Goal: Download file/media

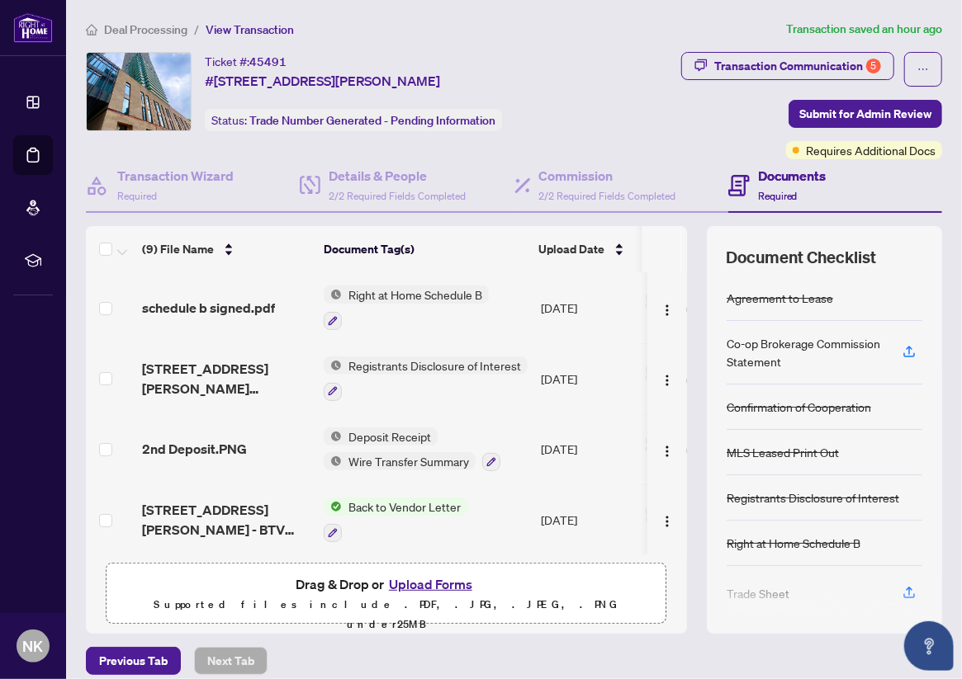
scroll to position [350, 0]
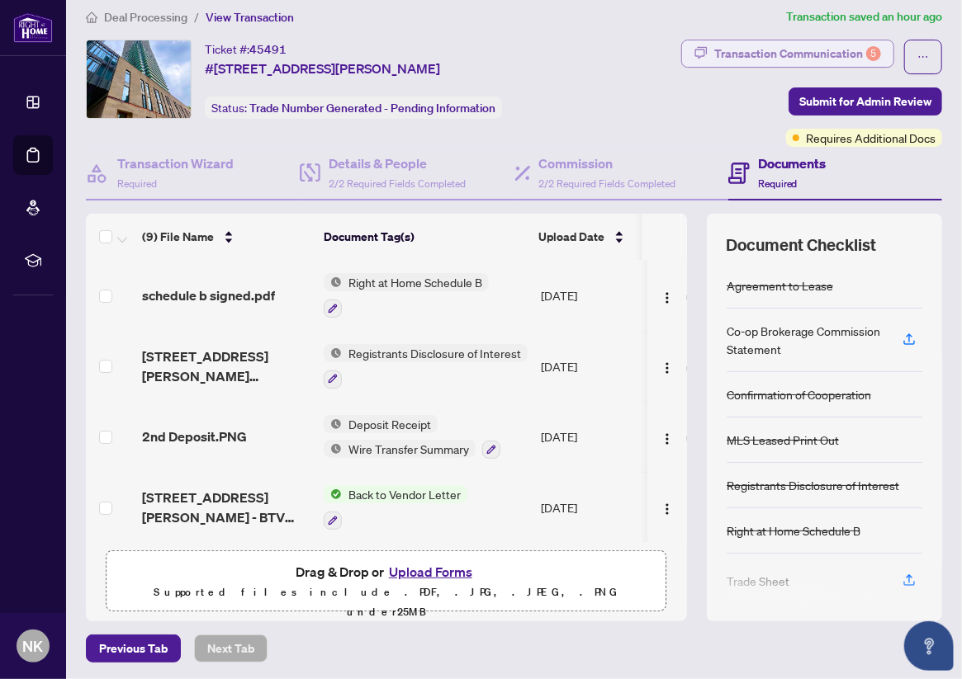
click at [788, 50] on div "Transaction Communication 5" at bounding box center [797, 53] width 167 height 26
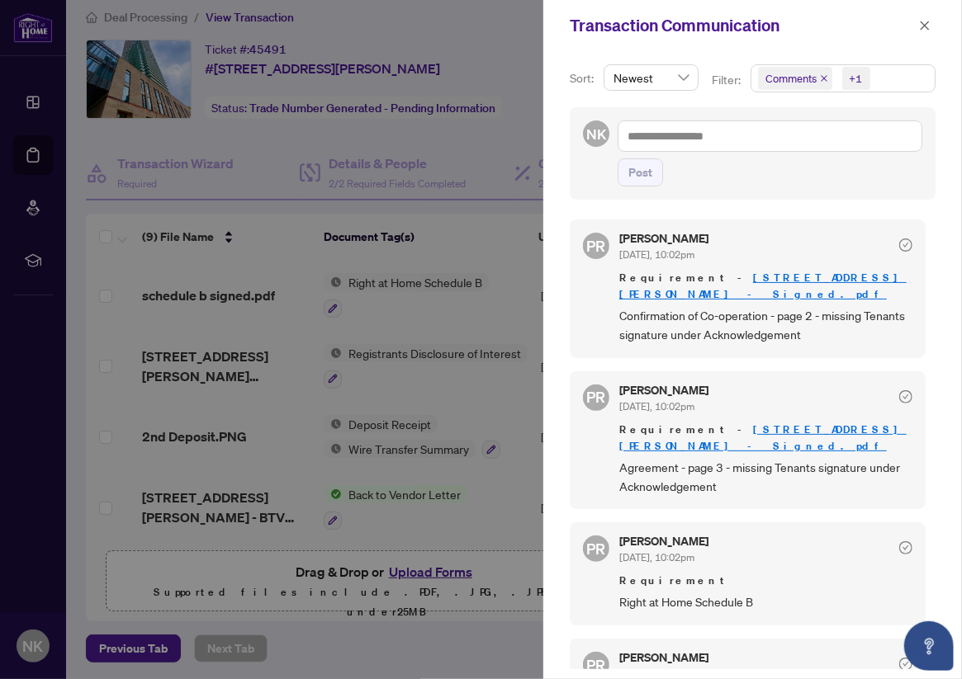
click at [769, 423] on link "[STREET_ADDRESS][PERSON_NAME] - Signed.pdf" at bounding box center [762, 438] width 287 height 31
drag, startPoint x: 924, startPoint y: 26, endPoint x: 784, endPoint y: 0, distance: 141.8
click at [923, 25] on icon "close" at bounding box center [925, 26] width 12 height 12
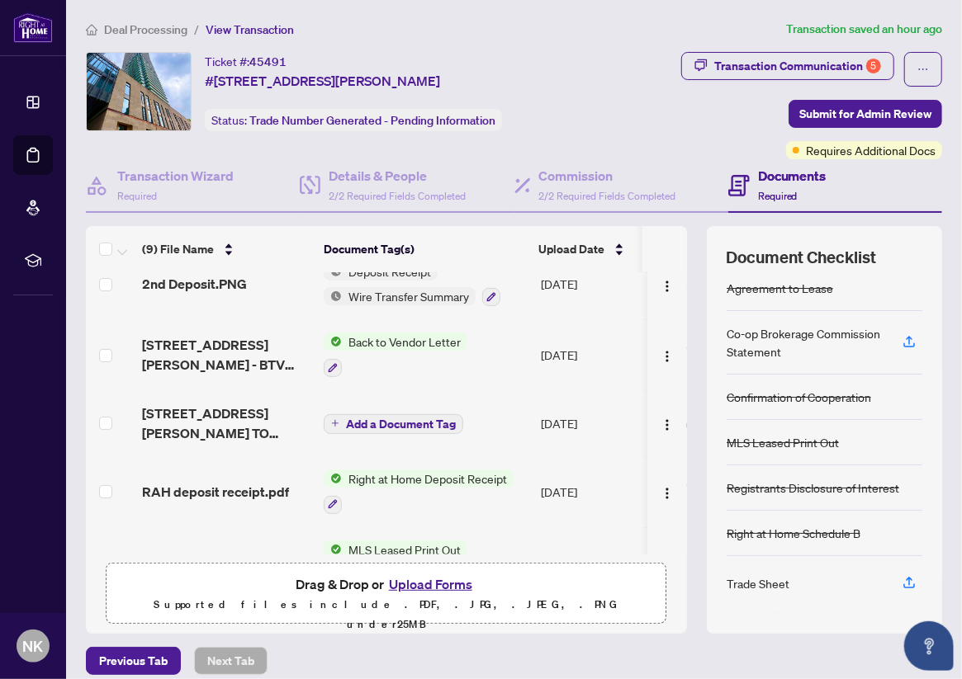
scroll to position [11, 0]
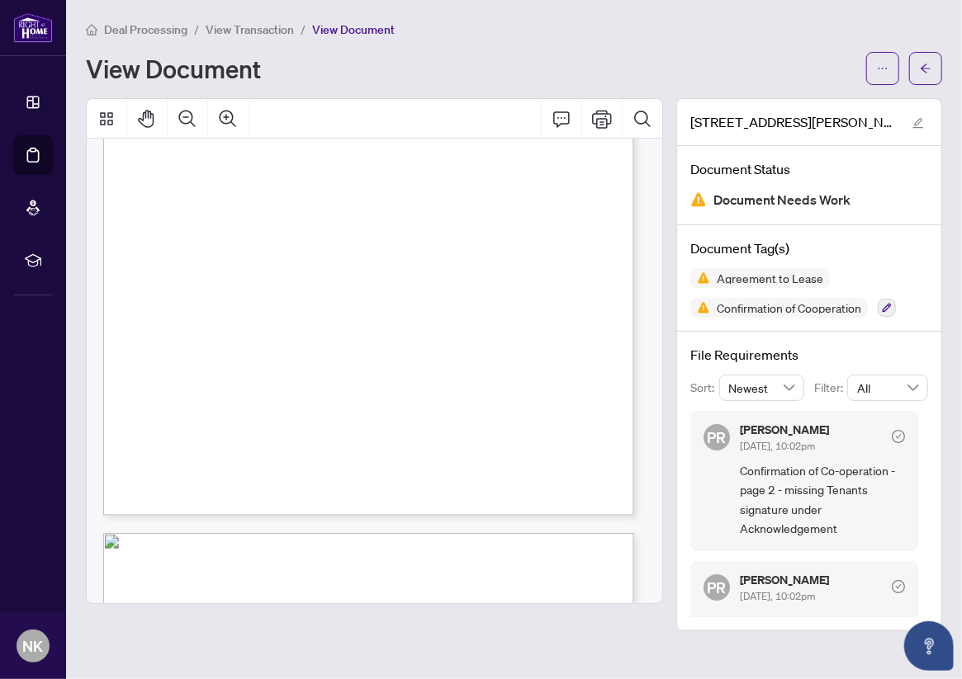
scroll to position [1651, 0]
